Goal: Transaction & Acquisition: Purchase product/service

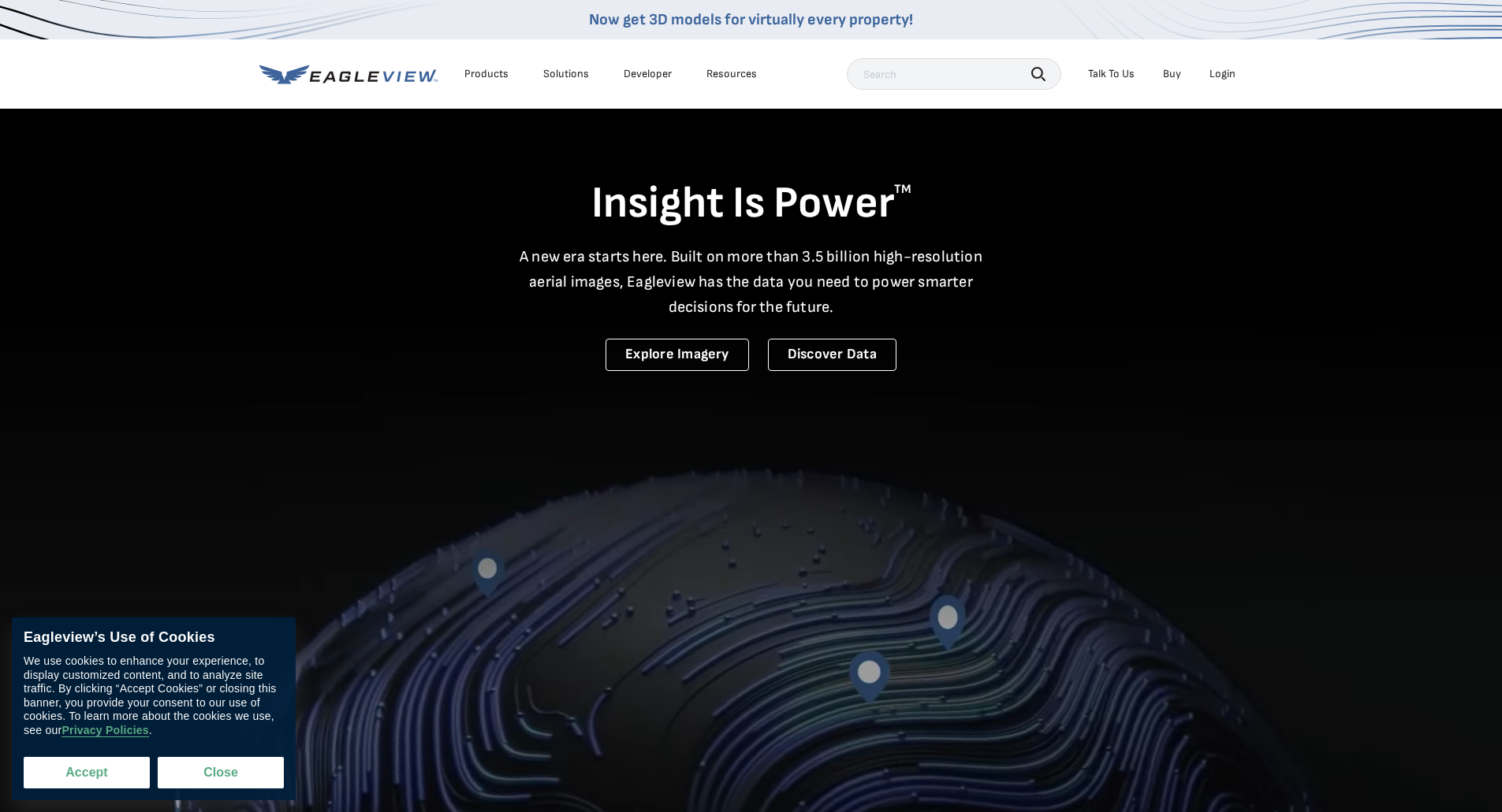
click at [82, 773] on button "Accept" at bounding box center [86, 773] width 126 height 31
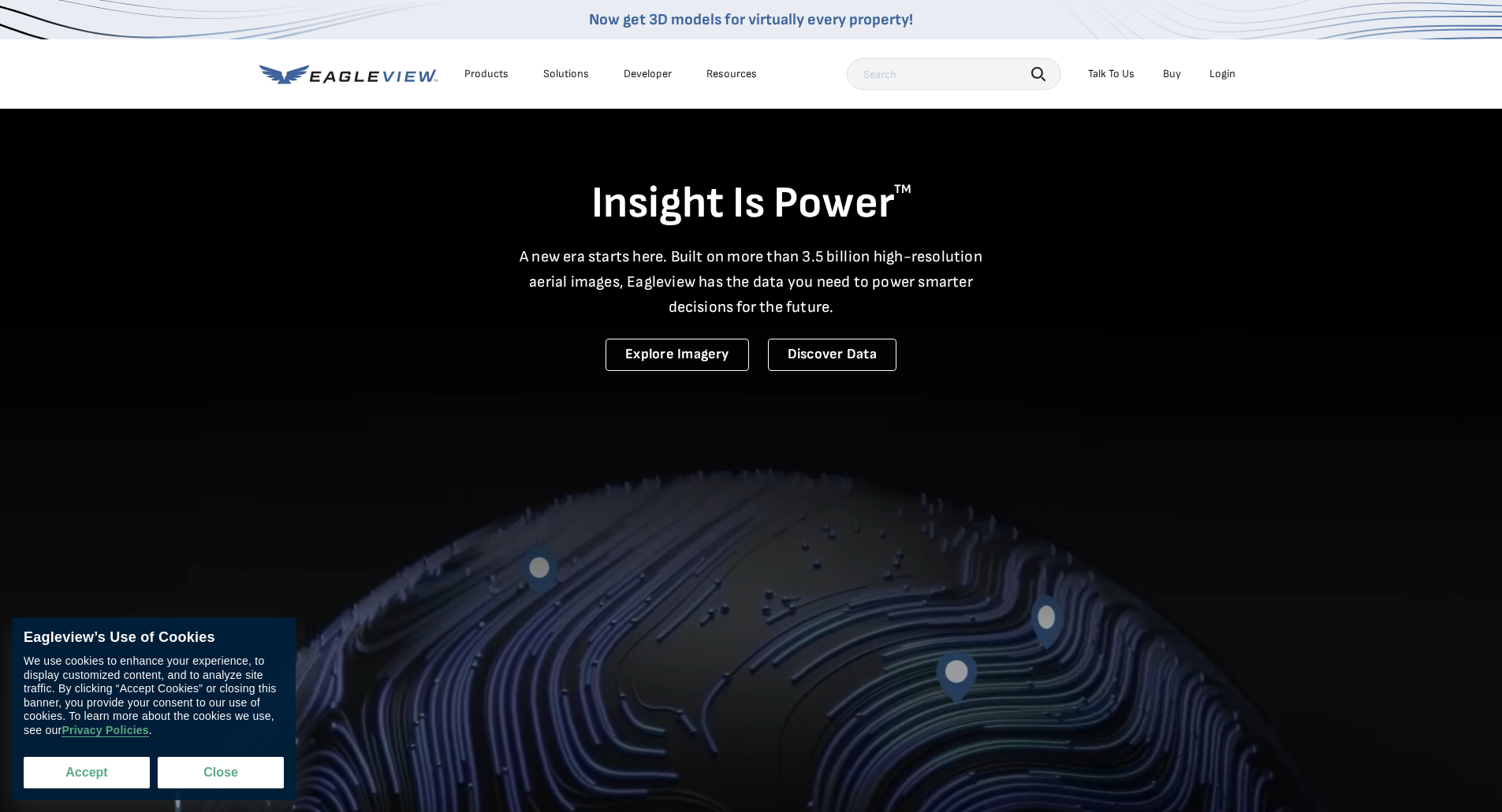
checkbox input "true"
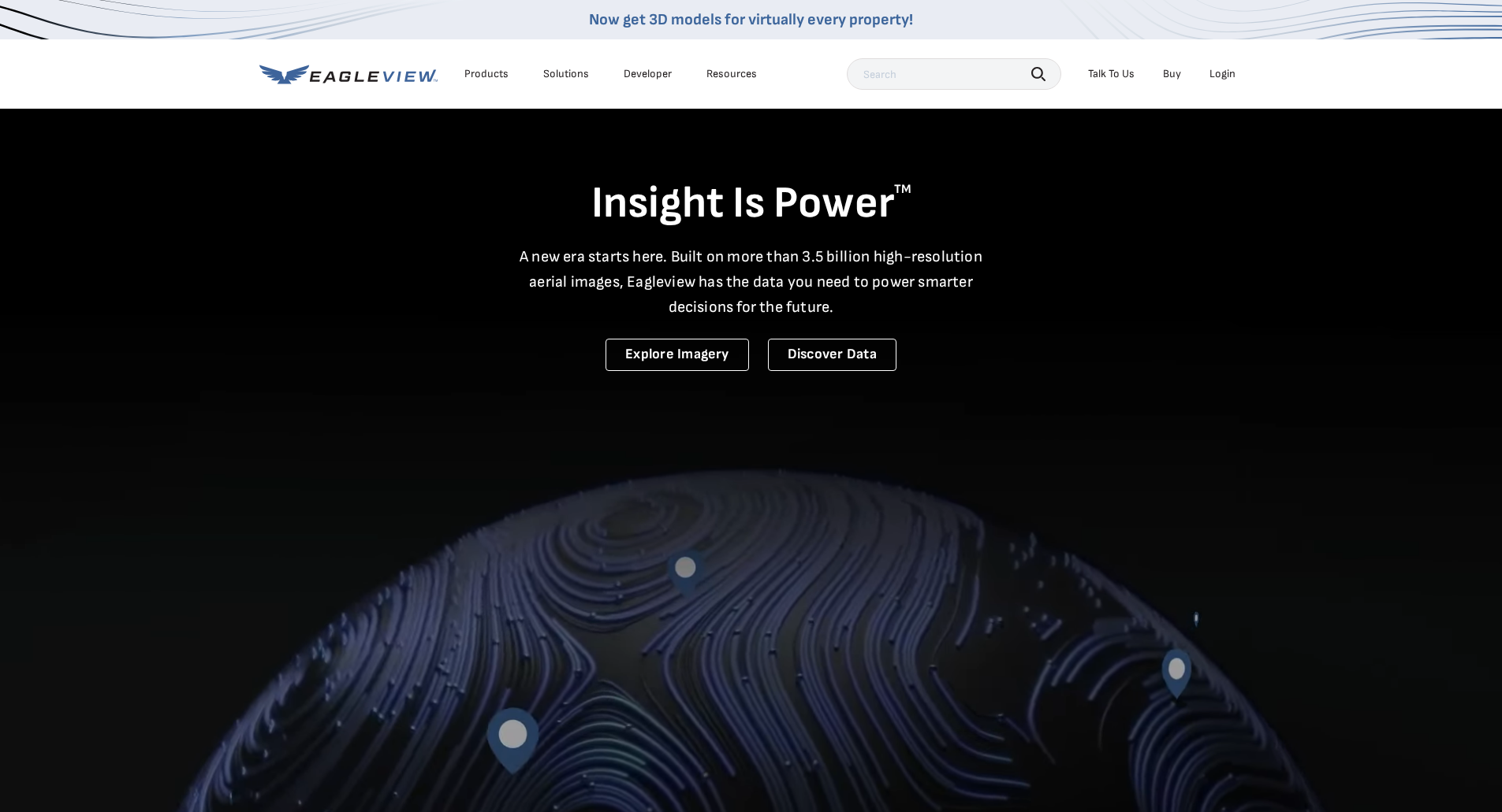
click at [1226, 66] on li "Login" at bounding box center [1222, 73] width 42 height 23
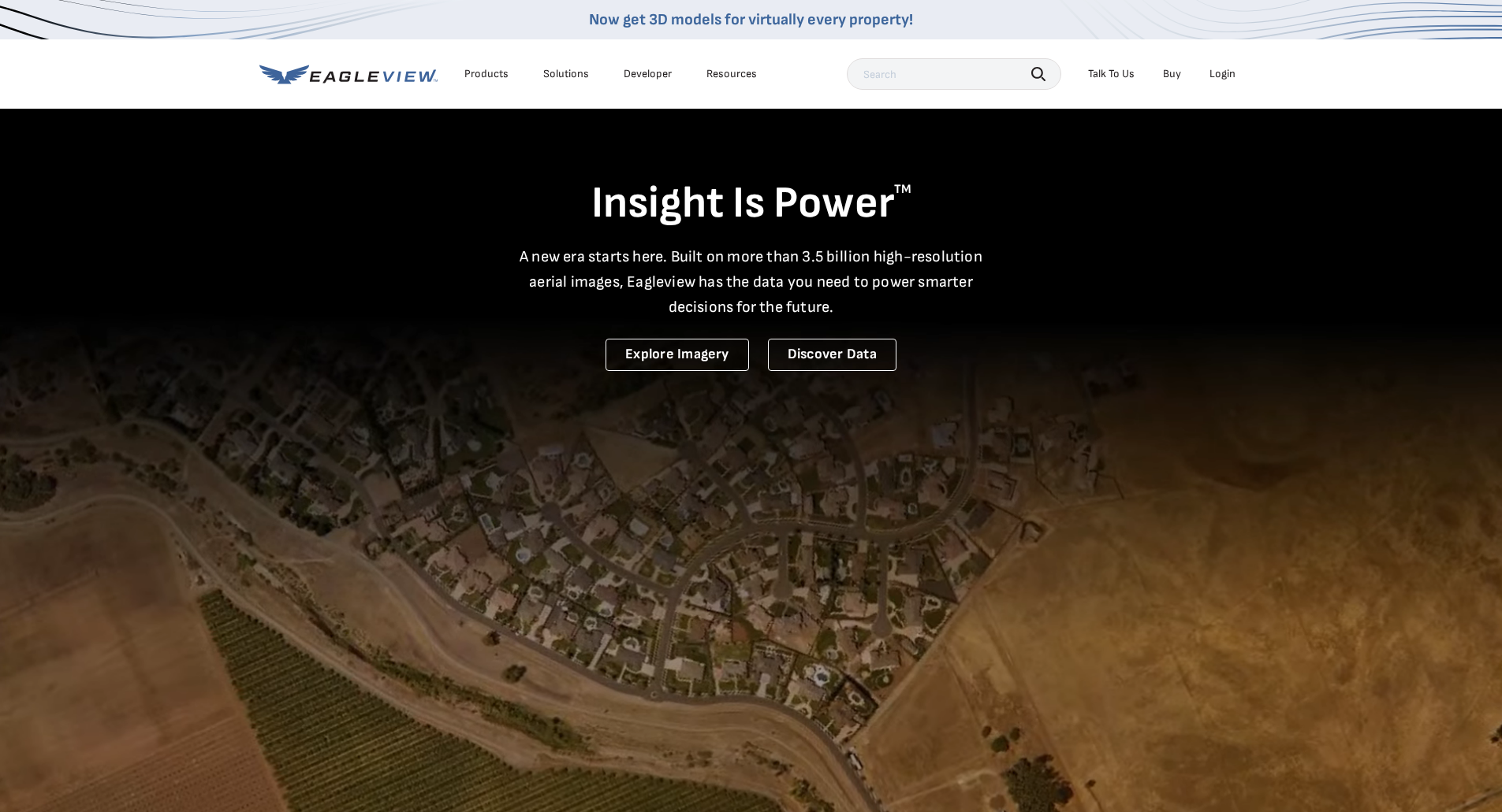
click at [1224, 76] on div "Login" at bounding box center [1222, 74] width 26 height 14
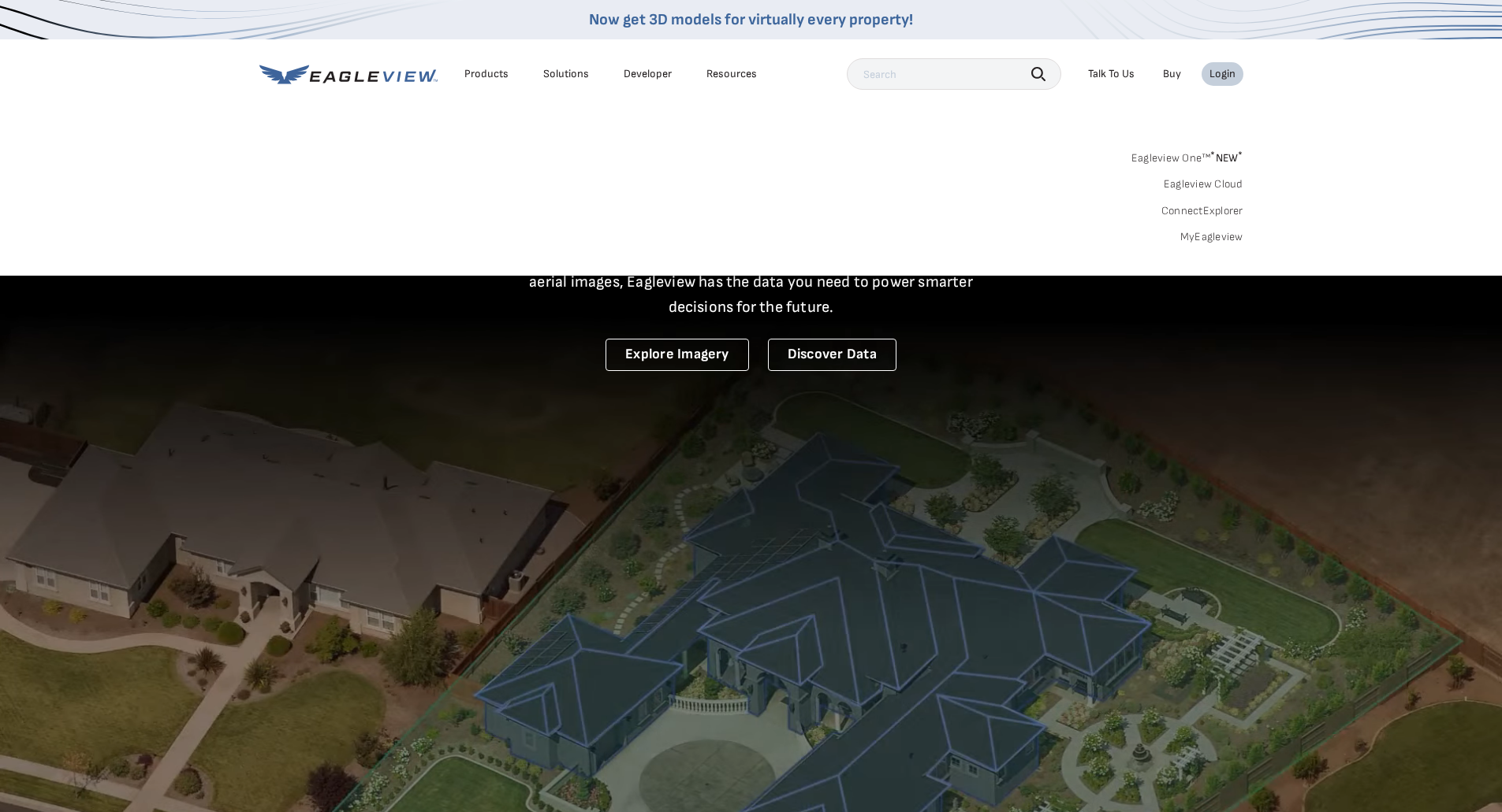
click at [1224, 238] on link "MyEagleview" at bounding box center [1211, 238] width 63 height 14
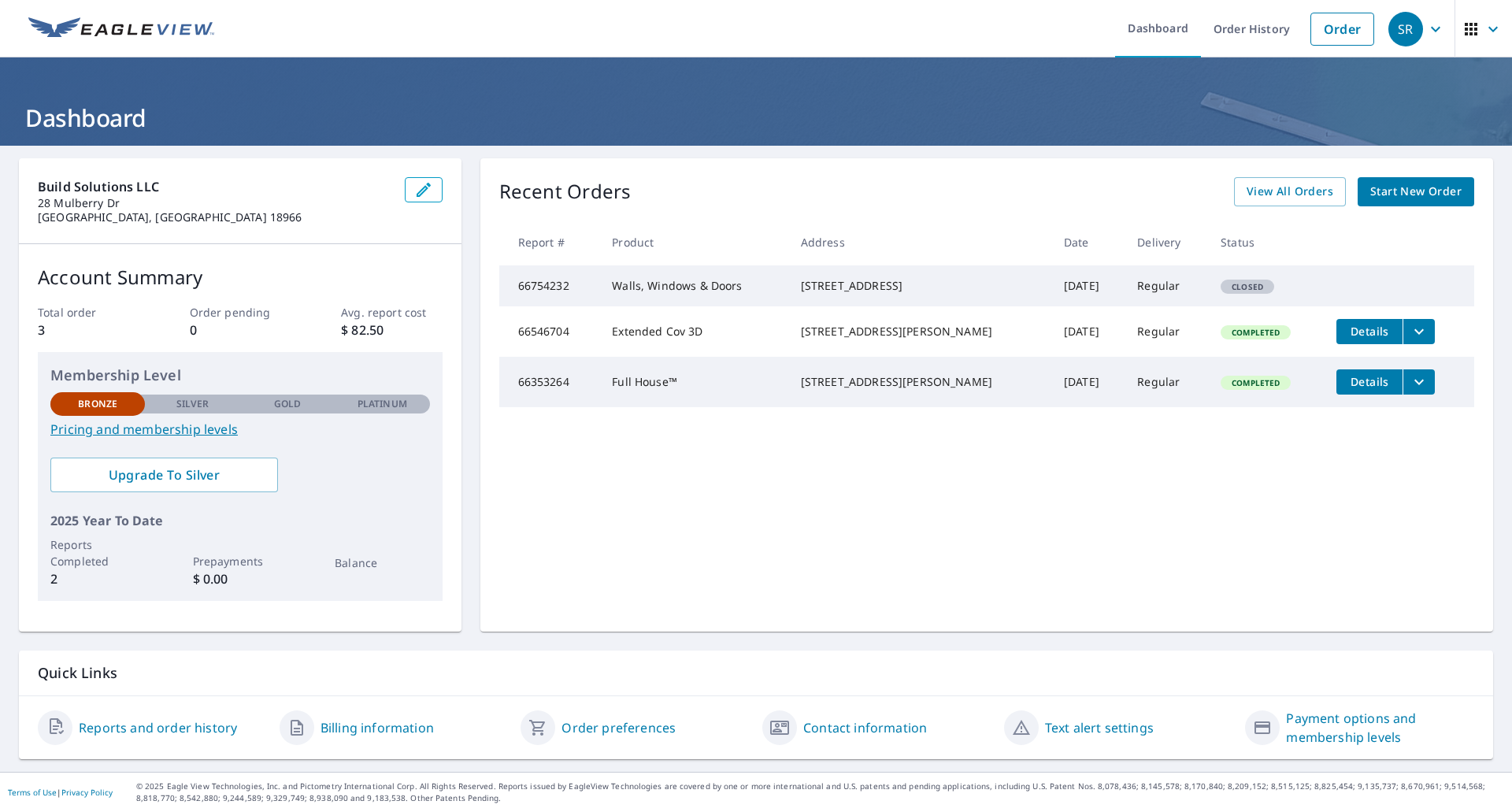
click at [1405, 186] on span "Start New Order" at bounding box center [1416, 192] width 91 height 20
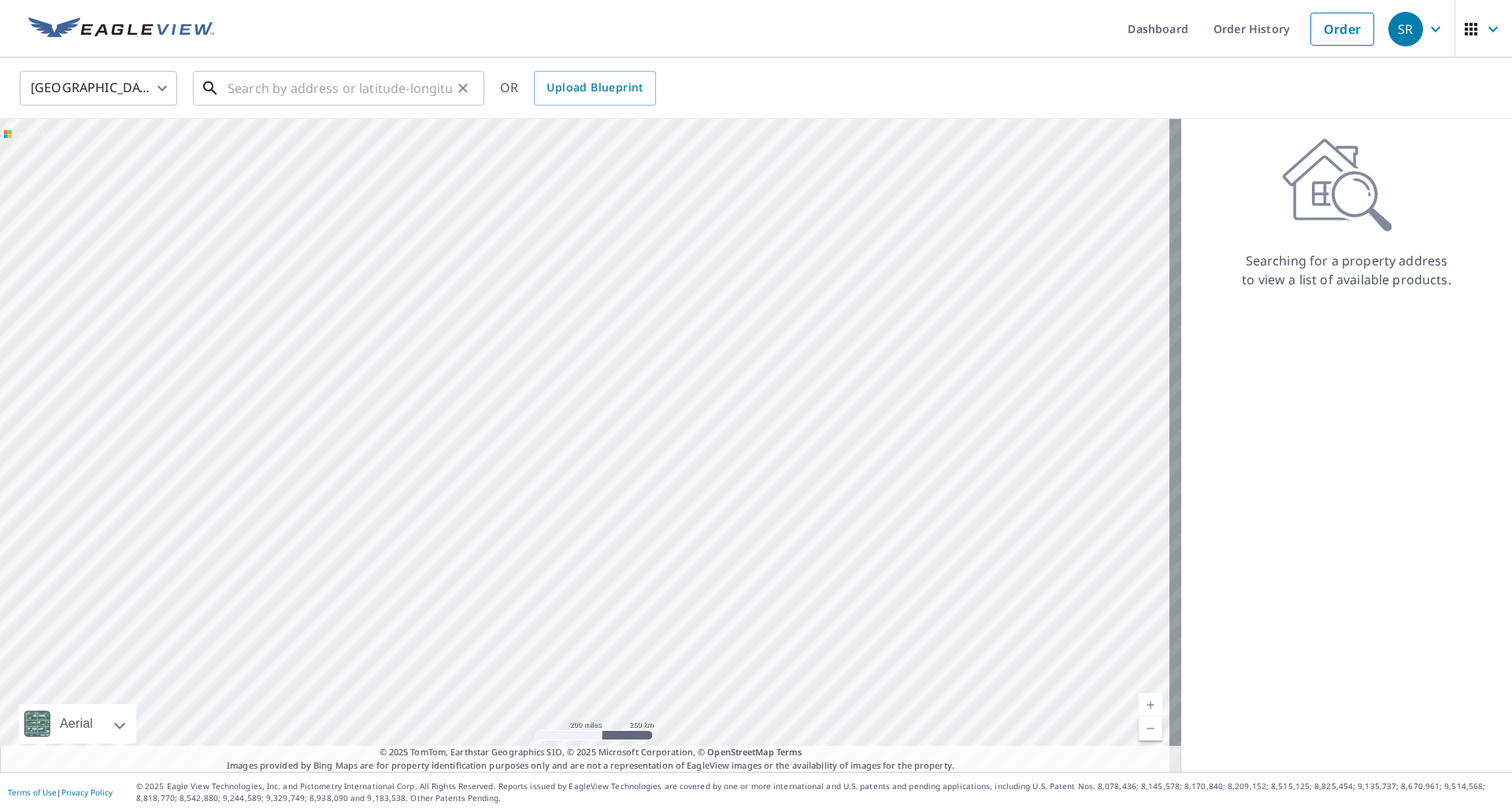
click at [339, 86] on input "text" at bounding box center [339, 88] width 225 height 44
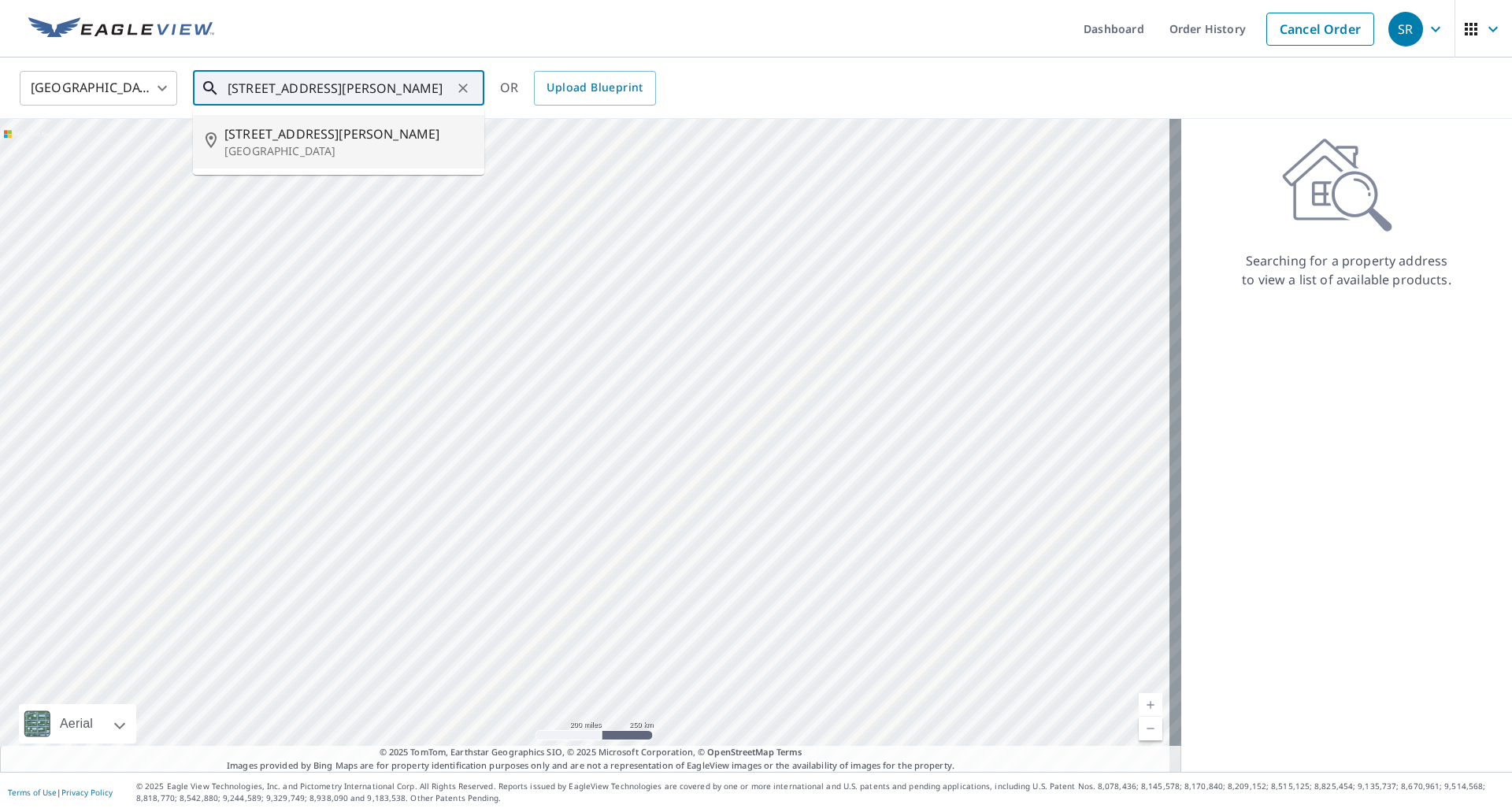
click at [342, 142] on span "[STREET_ADDRESS][PERSON_NAME]" at bounding box center [348, 134] width 247 height 19
type input "[STREET_ADDRESS][PERSON_NAME]"
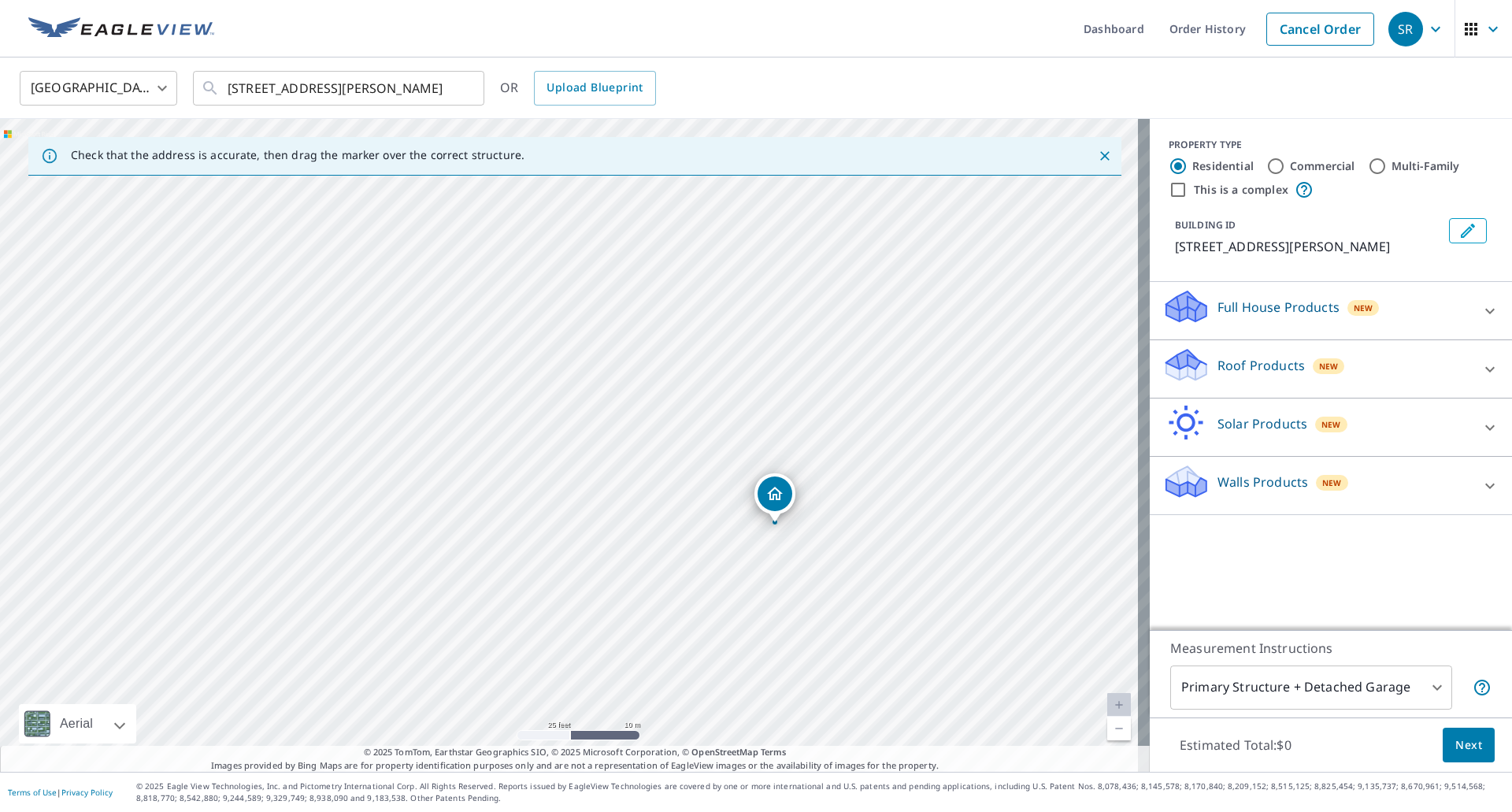
click at [1485, 309] on icon at bounding box center [1490, 311] width 10 height 5
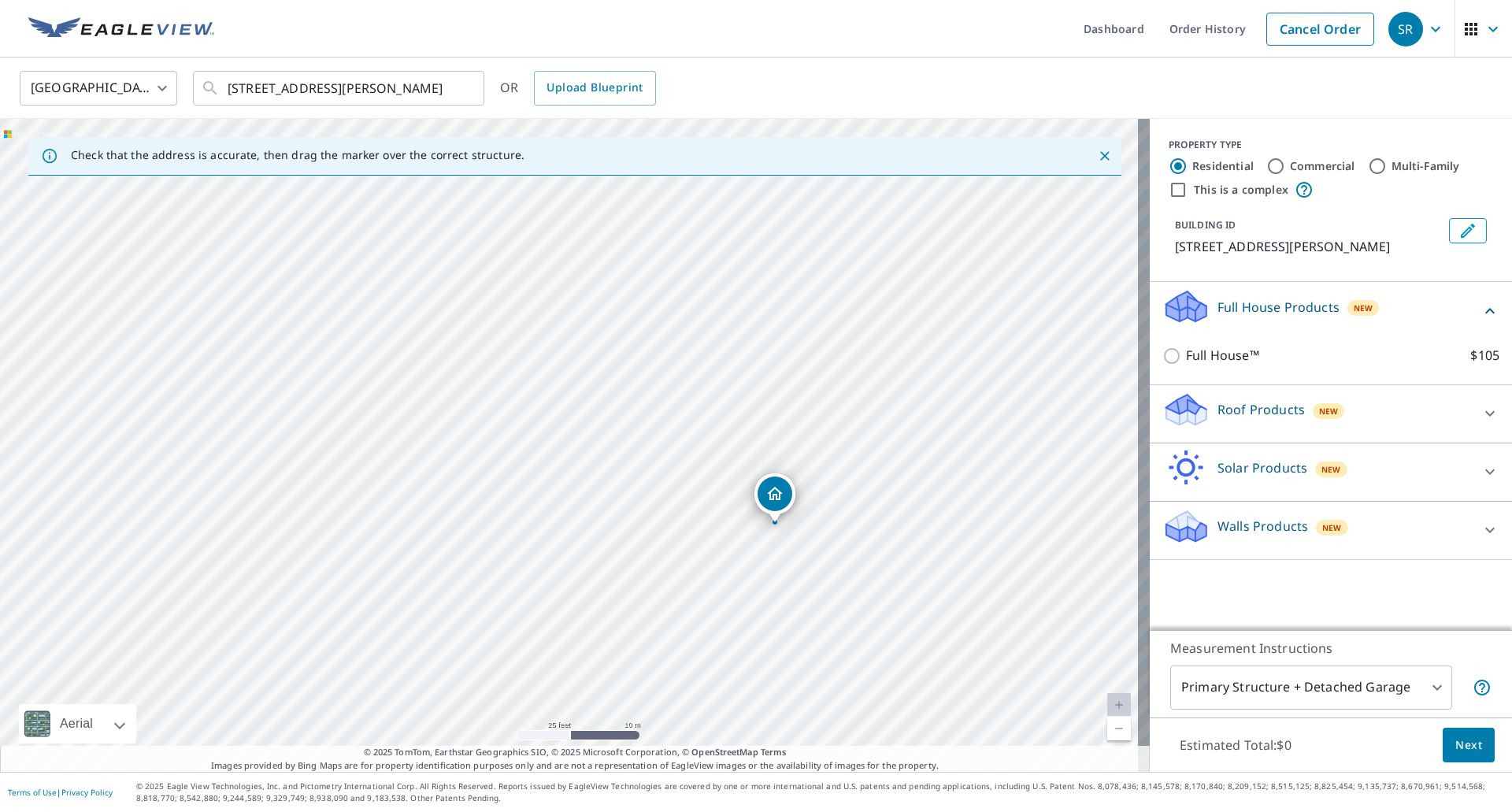
click at [1482, 309] on icon at bounding box center [1490, 311] width 19 height 19
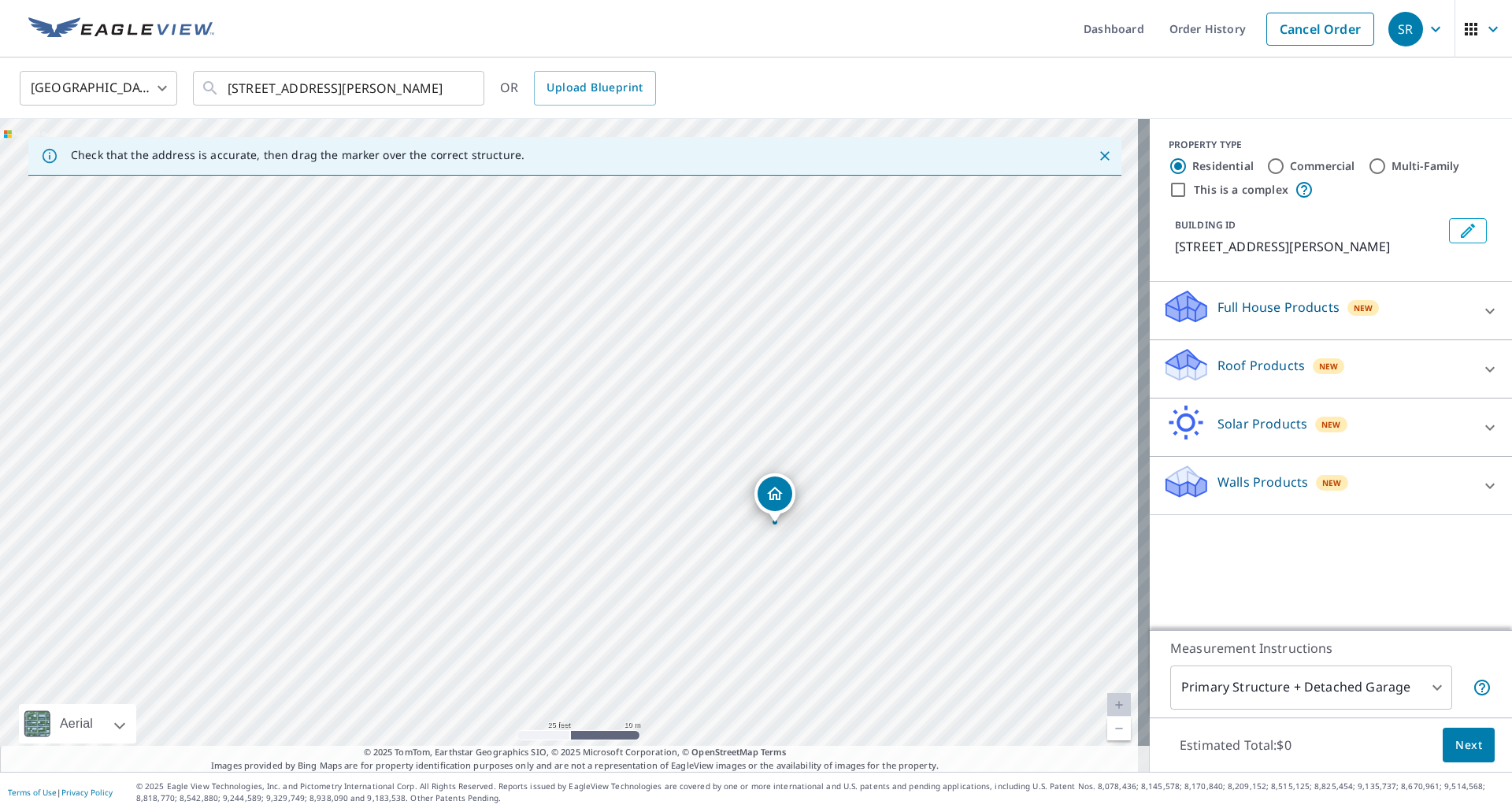
click at [1481, 370] on icon at bounding box center [1490, 369] width 19 height 19
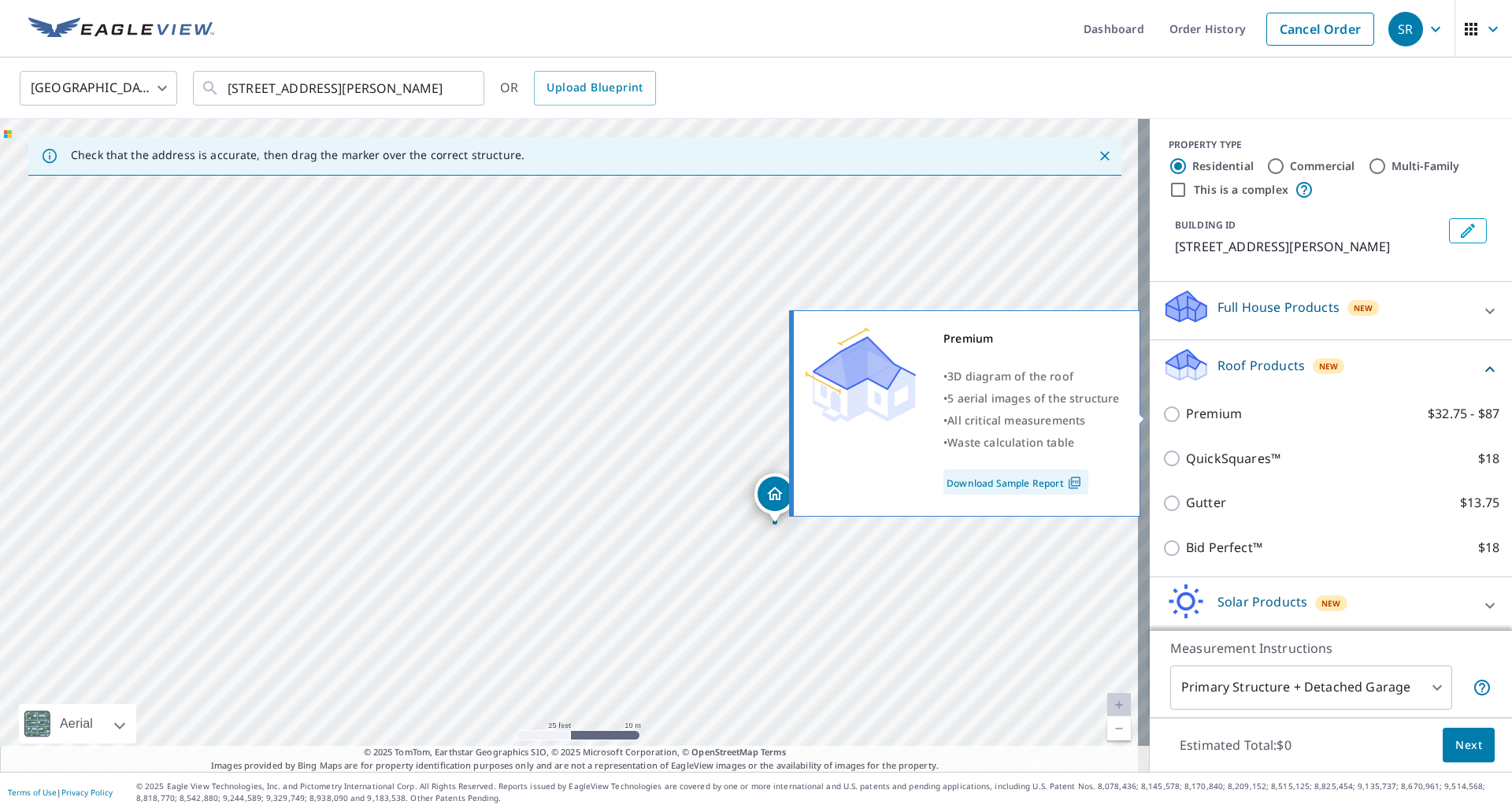
click at [1164, 415] on input "Premium $32.75 - $87" at bounding box center [1174, 414] width 23 height 19
checkbox input "true"
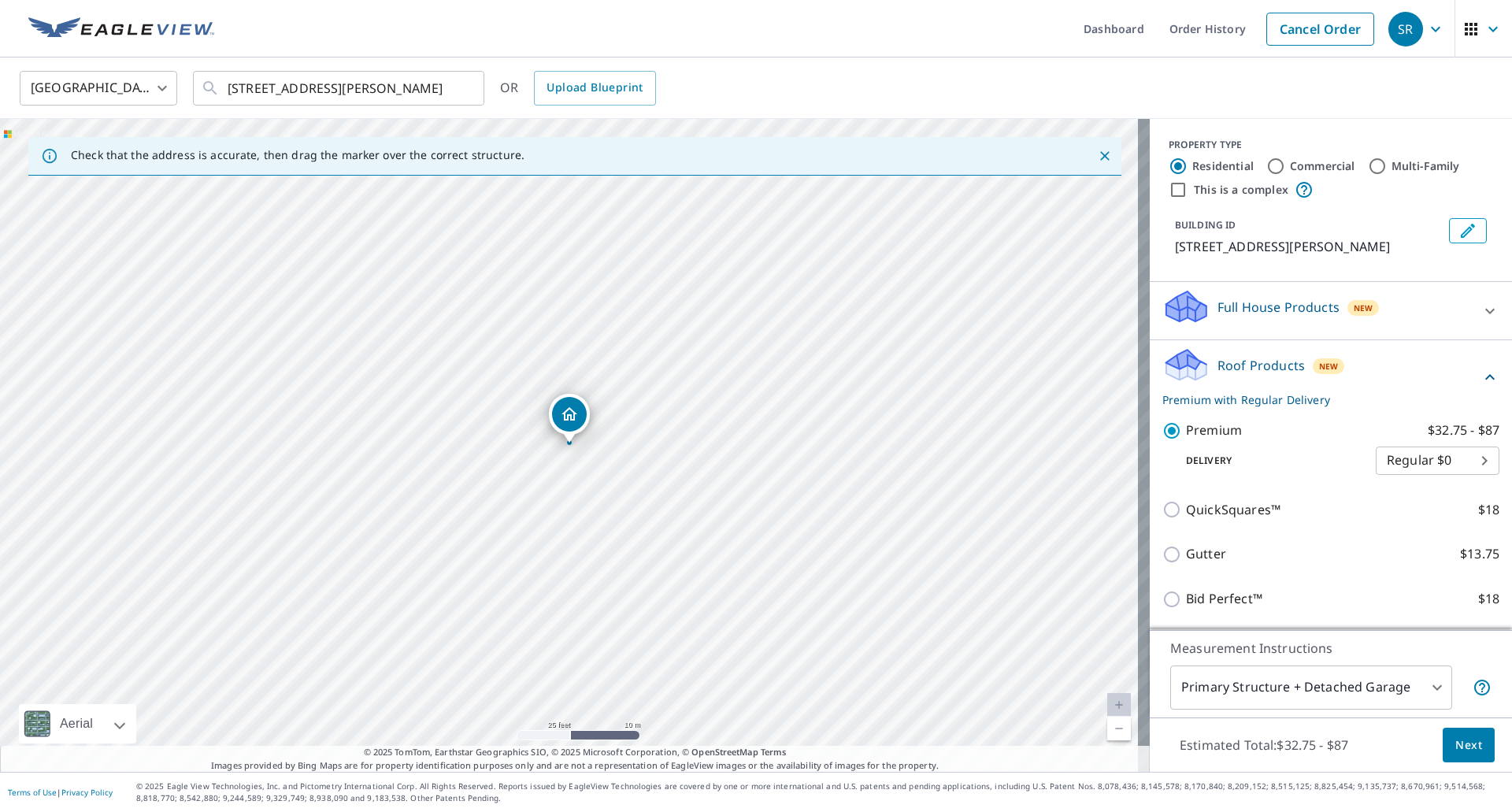
click at [1463, 471] on body "SR SR Dashboard Order History Cancel Order SR [GEOGRAPHIC_DATA] [GEOGRAPHIC_DAT…" at bounding box center [756, 406] width 1512 height 812
click at [1420, 460] on li "Regular $0" at bounding box center [1413, 461] width 124 height 29
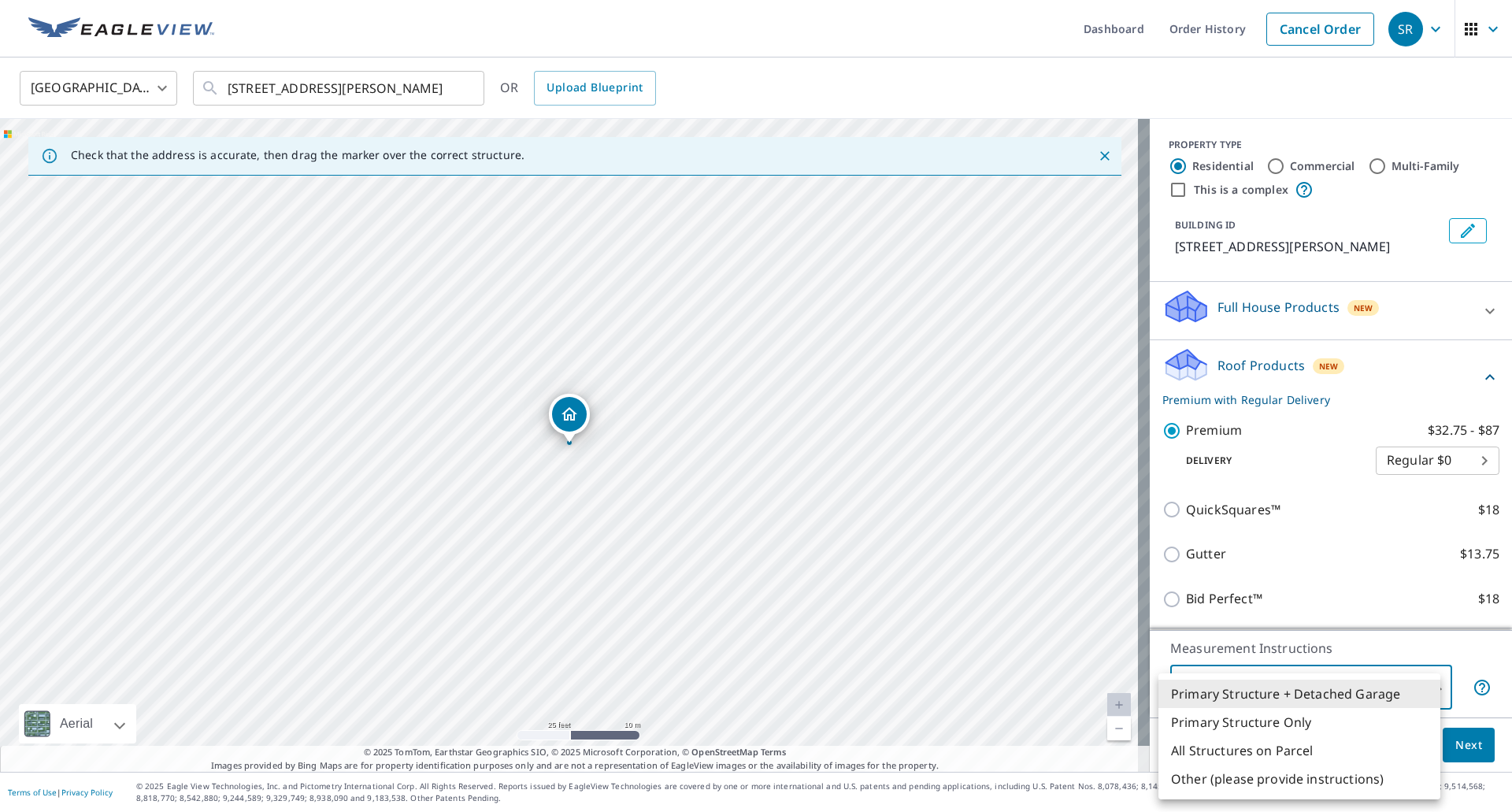
click at [1415, 696] on body "SR SR Dashboard Order History Cancel Order SR [GEOGRAPHIC_DATA] [GEOGRAPHIC_DAT…" at bounding box center [756, 406] width 1512 height 812
click at [1254, 724] on li "Primary Structure Only" at bounding box center [1299, 722] width 282 height 29
type input "2"
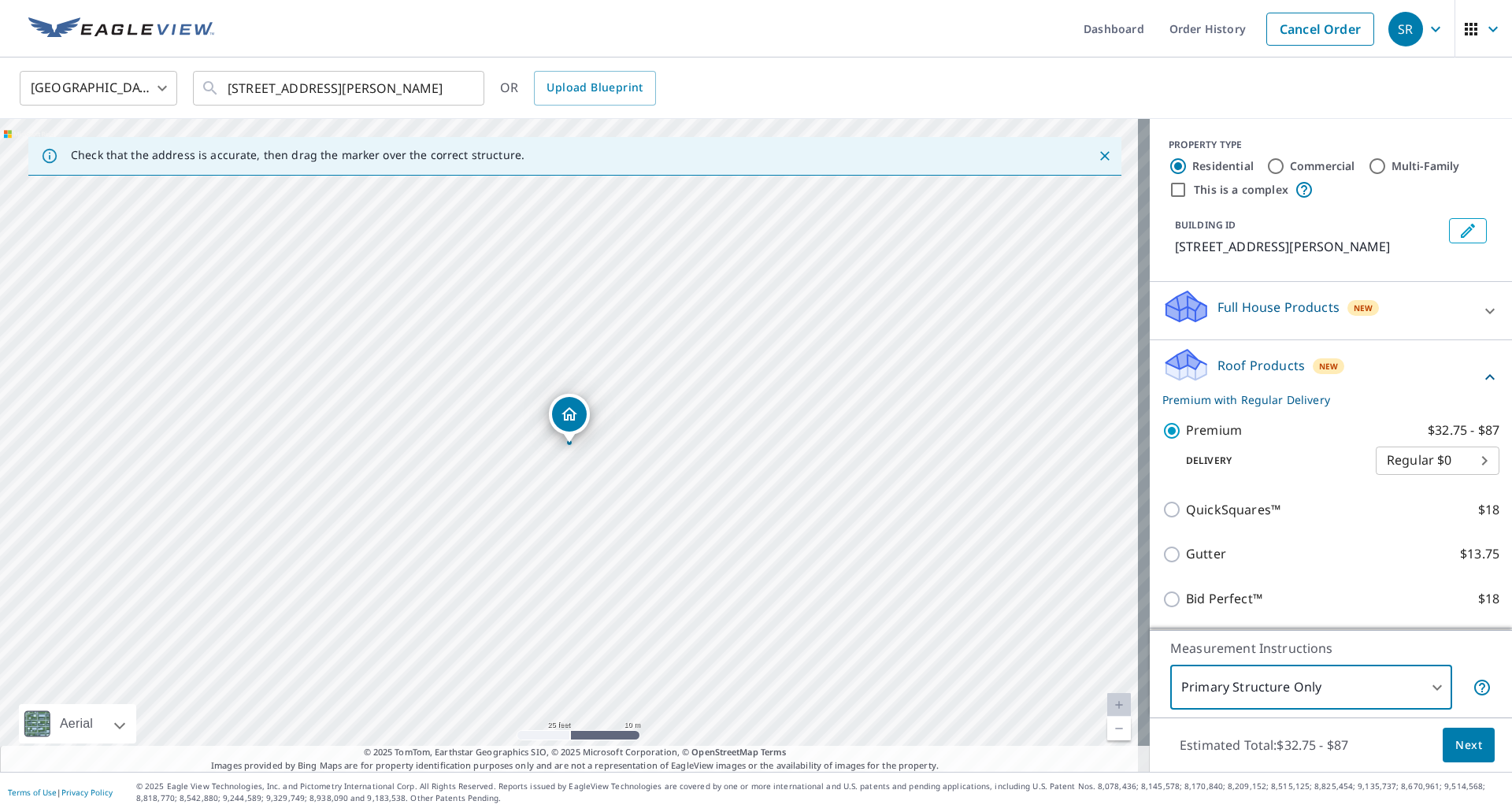
click at [1469, 754] on span "Next" at bounding box center [1469, 746] width 27 height 20
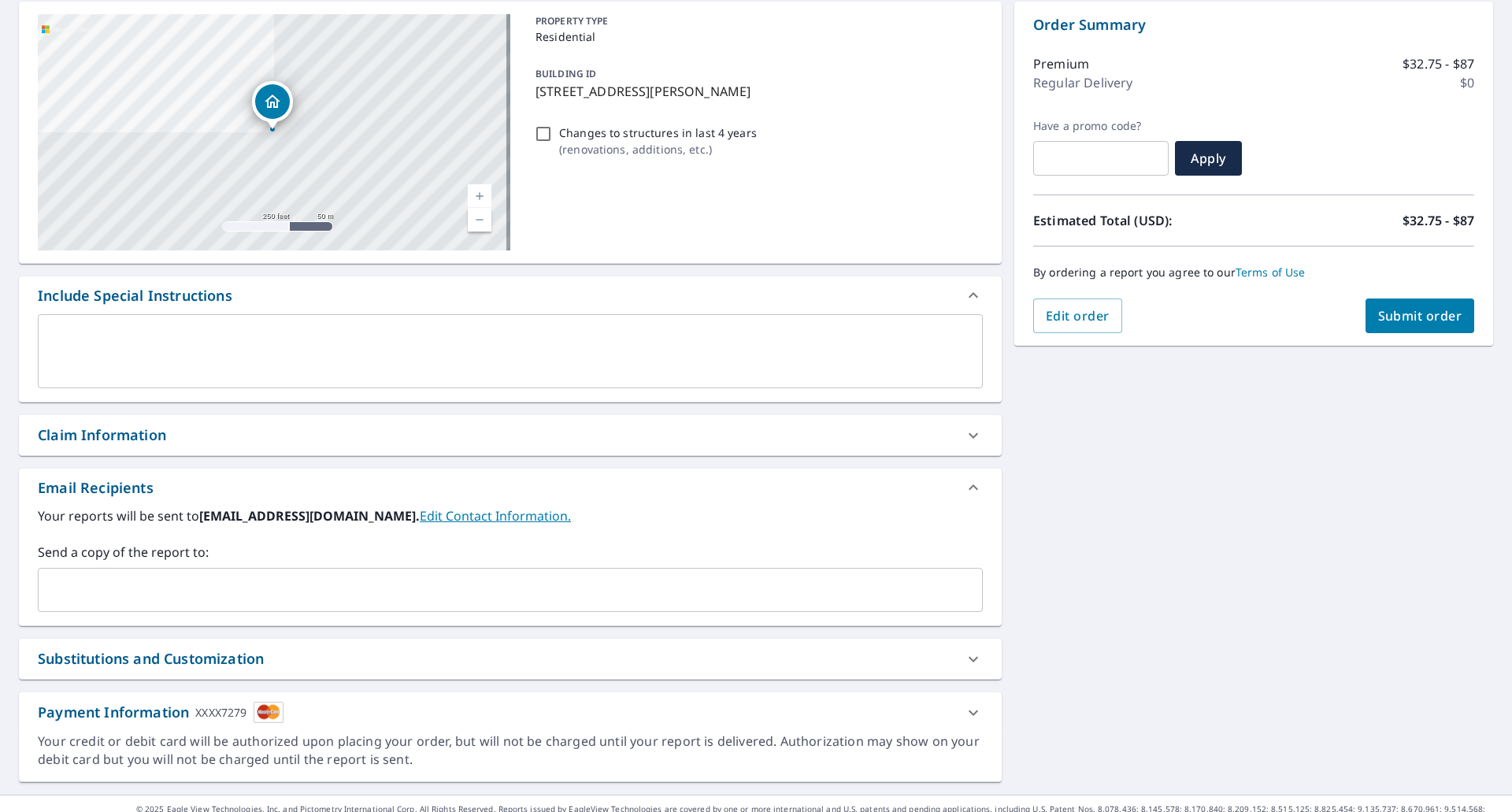
scroll to position [158, 0]
click at [447, 514] on link "Edit Contact Information." at bounding box center [495, 514] width 151 height 17
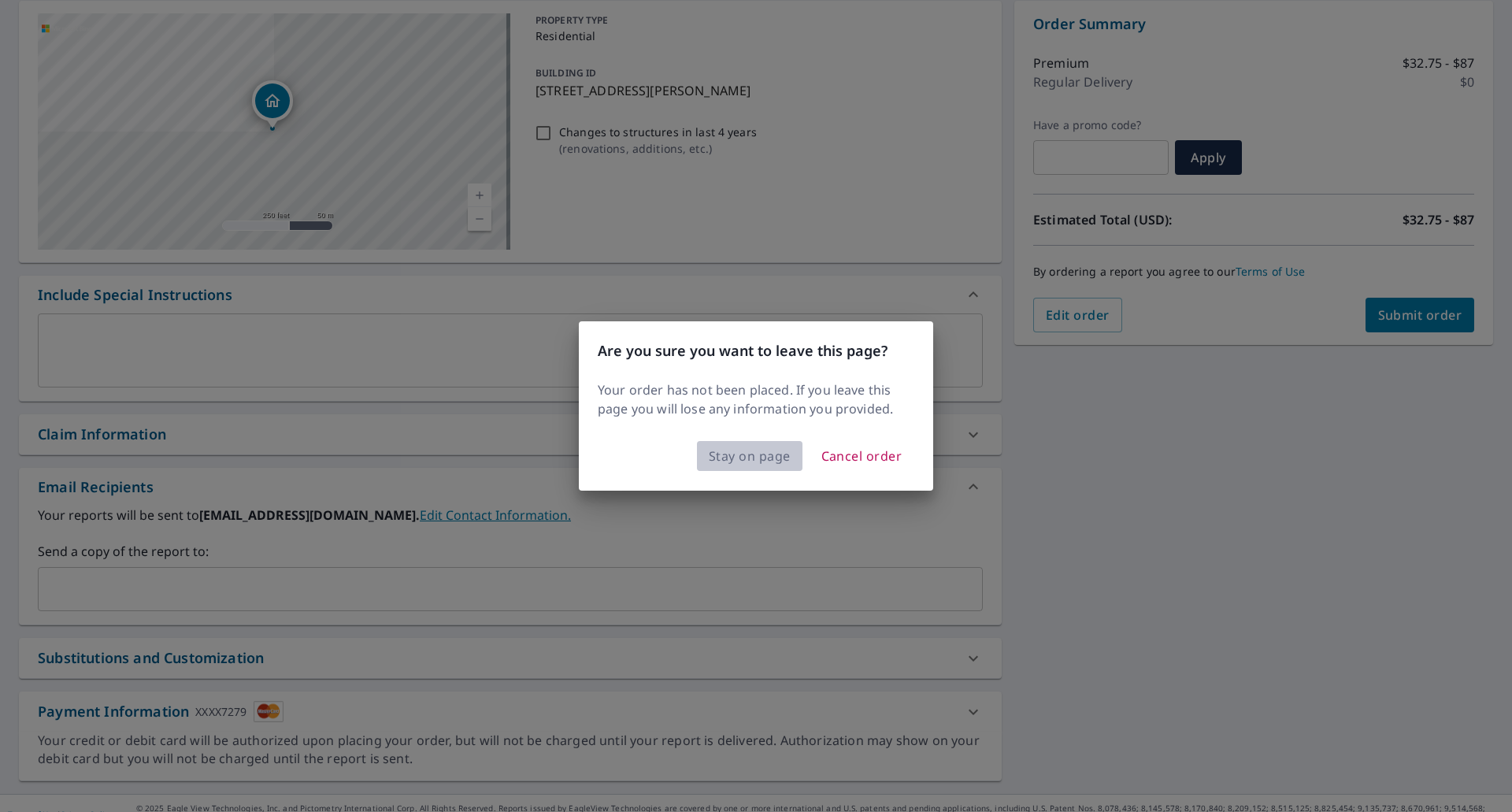
click at [752, 460] on span "Stay on page" at bounding box center [749, 456] width 82 height 22
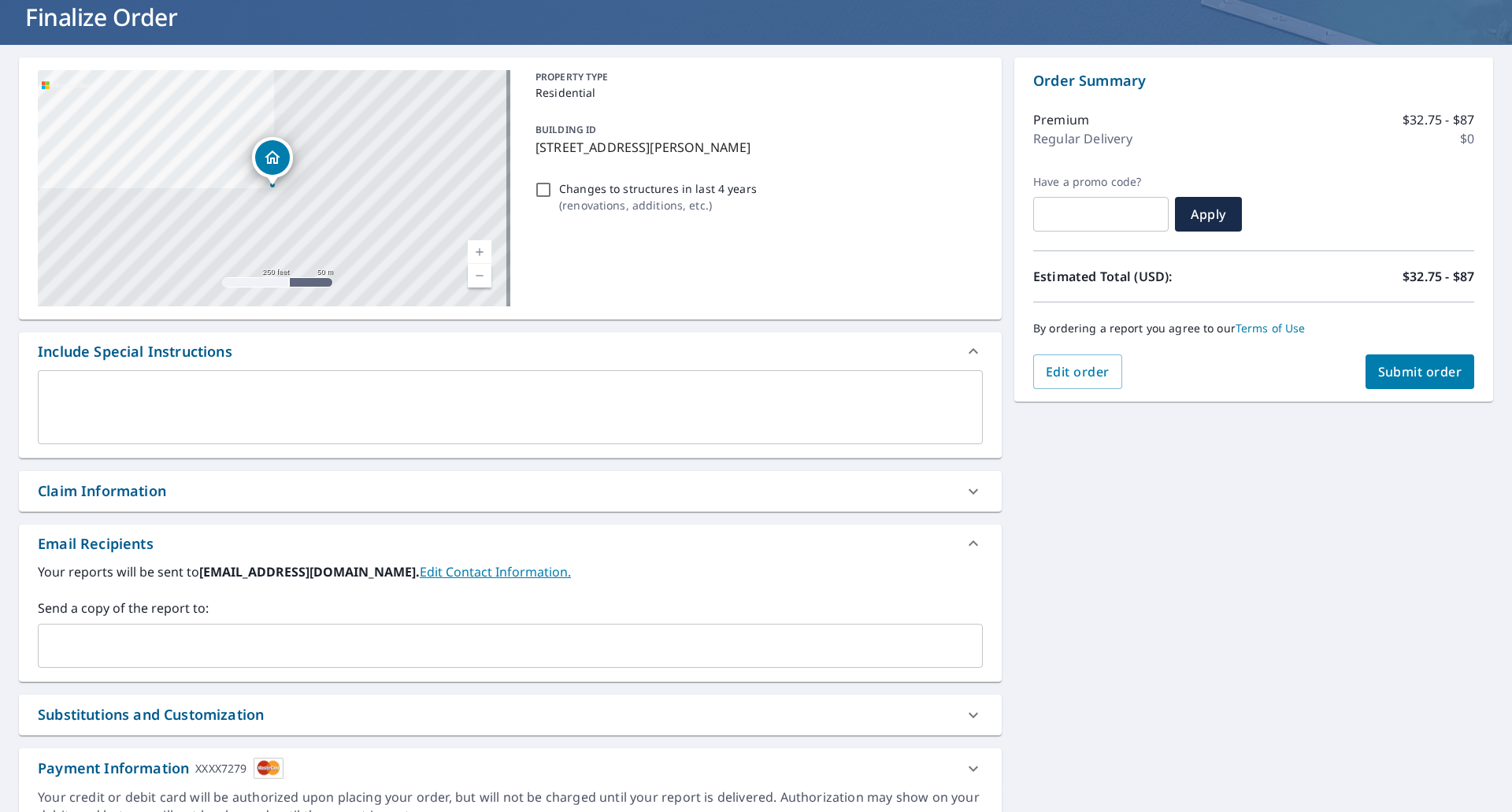
scroll to position [0, 0]
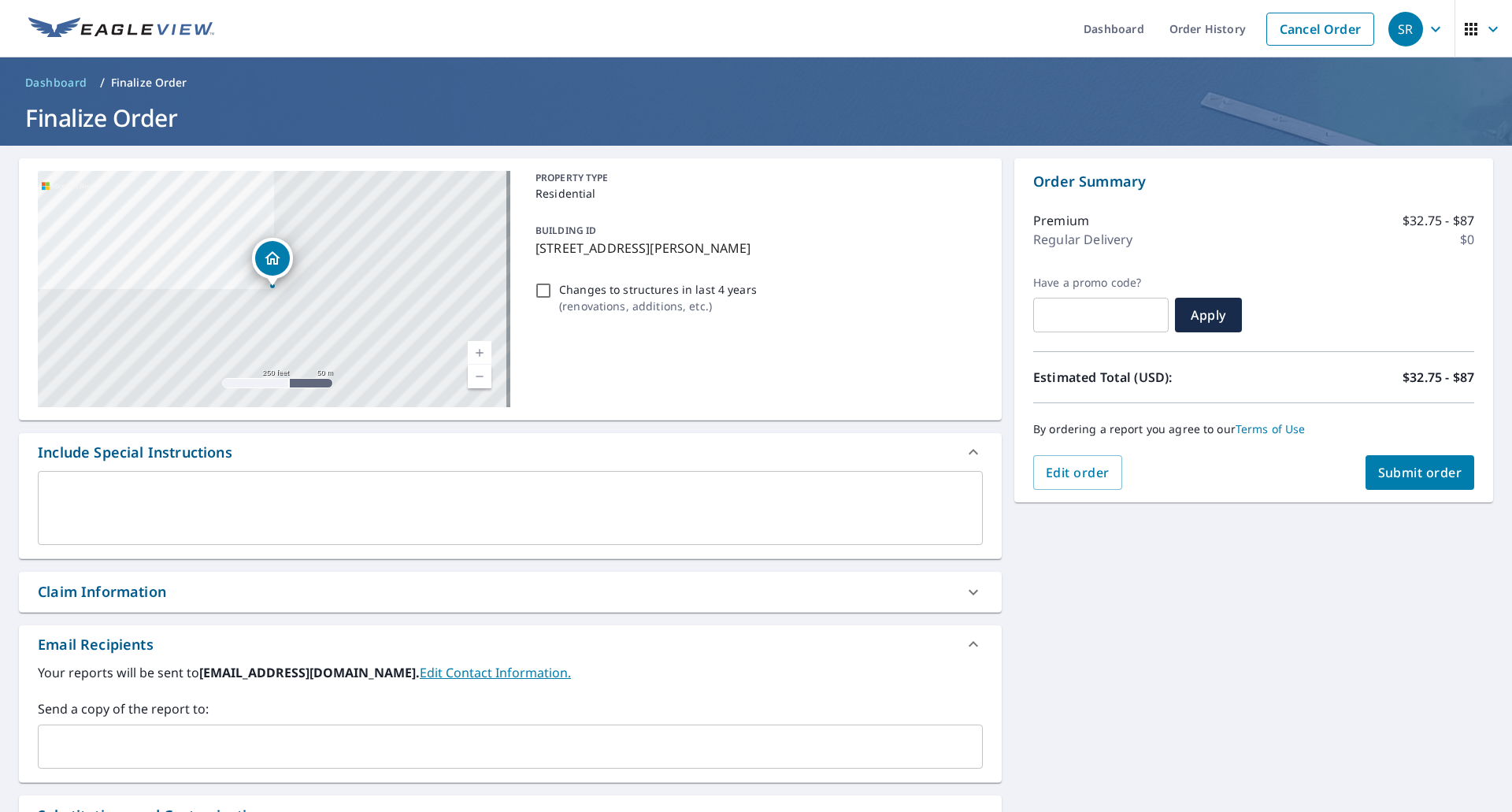
click at [1407, 479] on span "Submit order" at bounding box center [1420, 472] width 84 height 17
